Goal: Feedback & Contribution: Leave review/rating

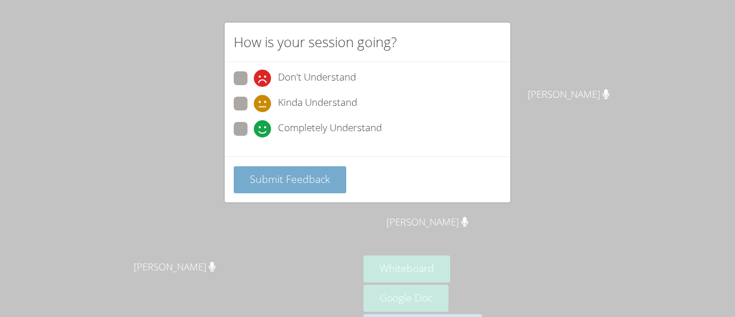
click at [294, 176] on span "Submit Feedback" at bounding box center [290, 179] width 80 height 14
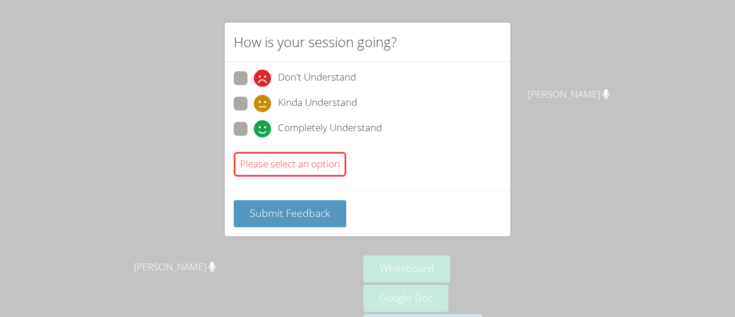
click at [286, 120] on span "Completely Understand" at bounding box center [330, 128] width 104 height 17
click at [264, 122] on input "Completely Understand" at bounding box center [259, 127] width 10 height 10
radio input "true"
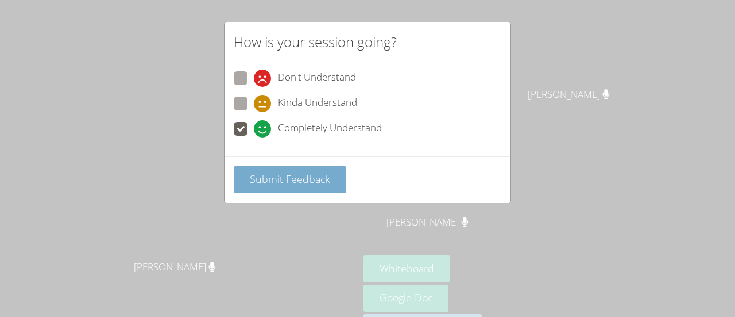
click at [291, 169] on button "Submit Feedback" at bounding box center [290, 179] width 113 height 27
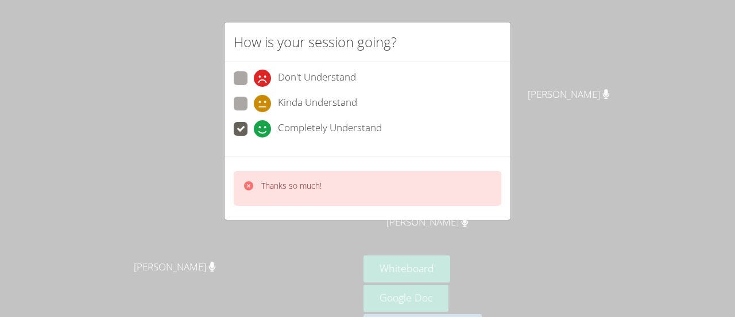
click at [258, 97] on icon at bounding box center [262, 103] width 17 height 17
click at [258, 97] on input "Kinda Understand" at bounding box center [259, 102] width 10 height 10
radio input "true"
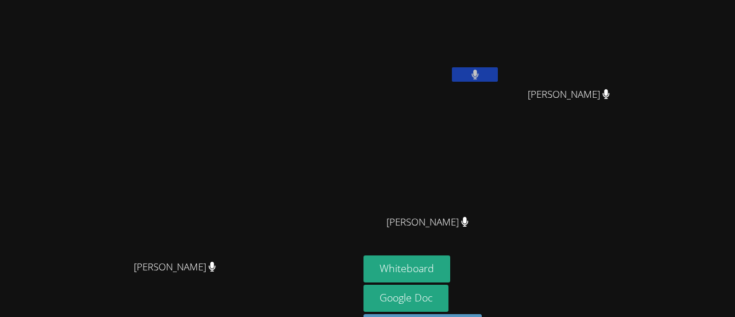
click at [251, 113] on video at bounding box center [180, 155] width 172 height 197
